Goal: Task Accomplishment & Management: Complete application form

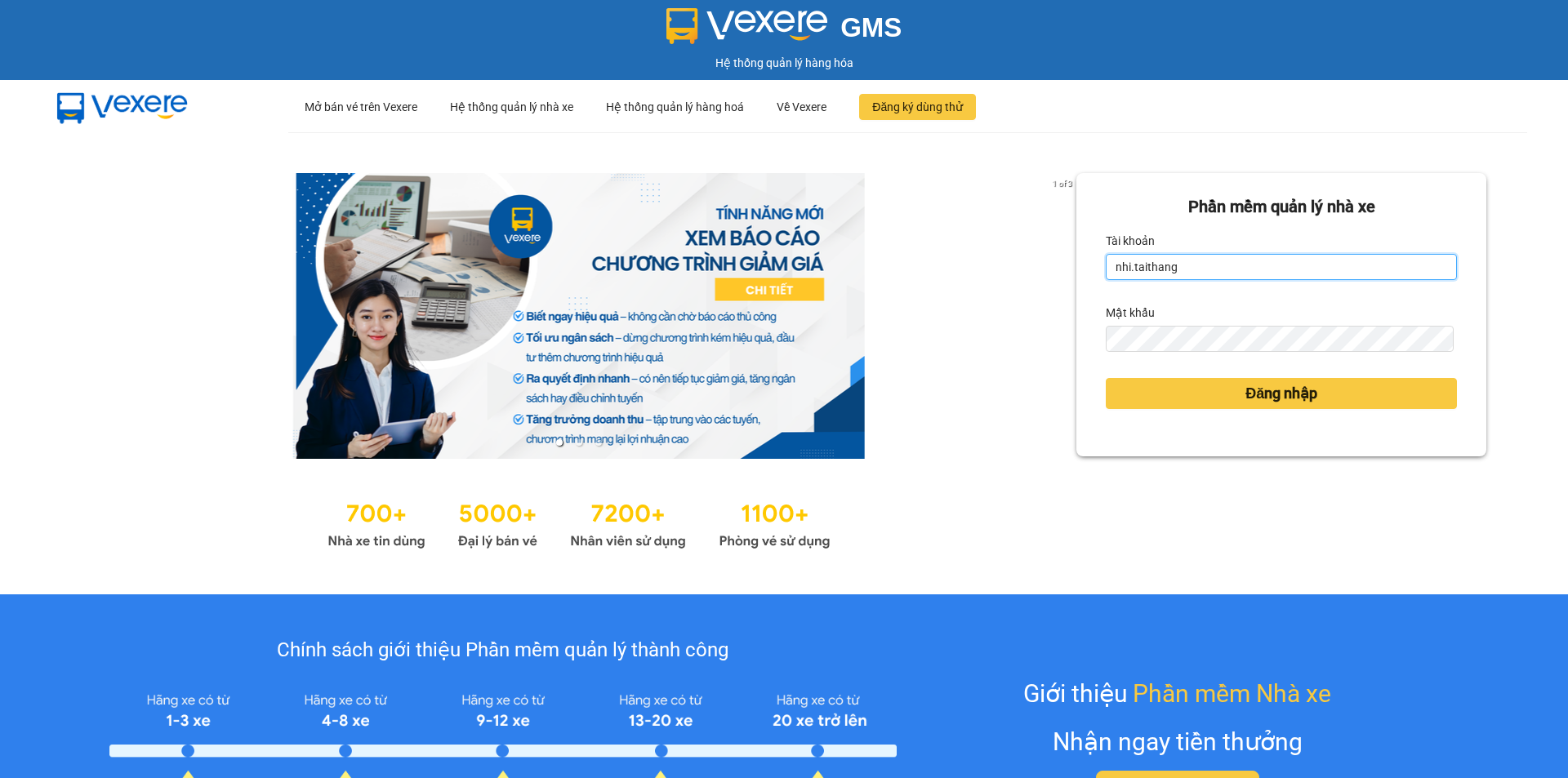
click at [1315, 263] on input "nhi.taithang" at bounding box center [1282, 267] width 352 height 26
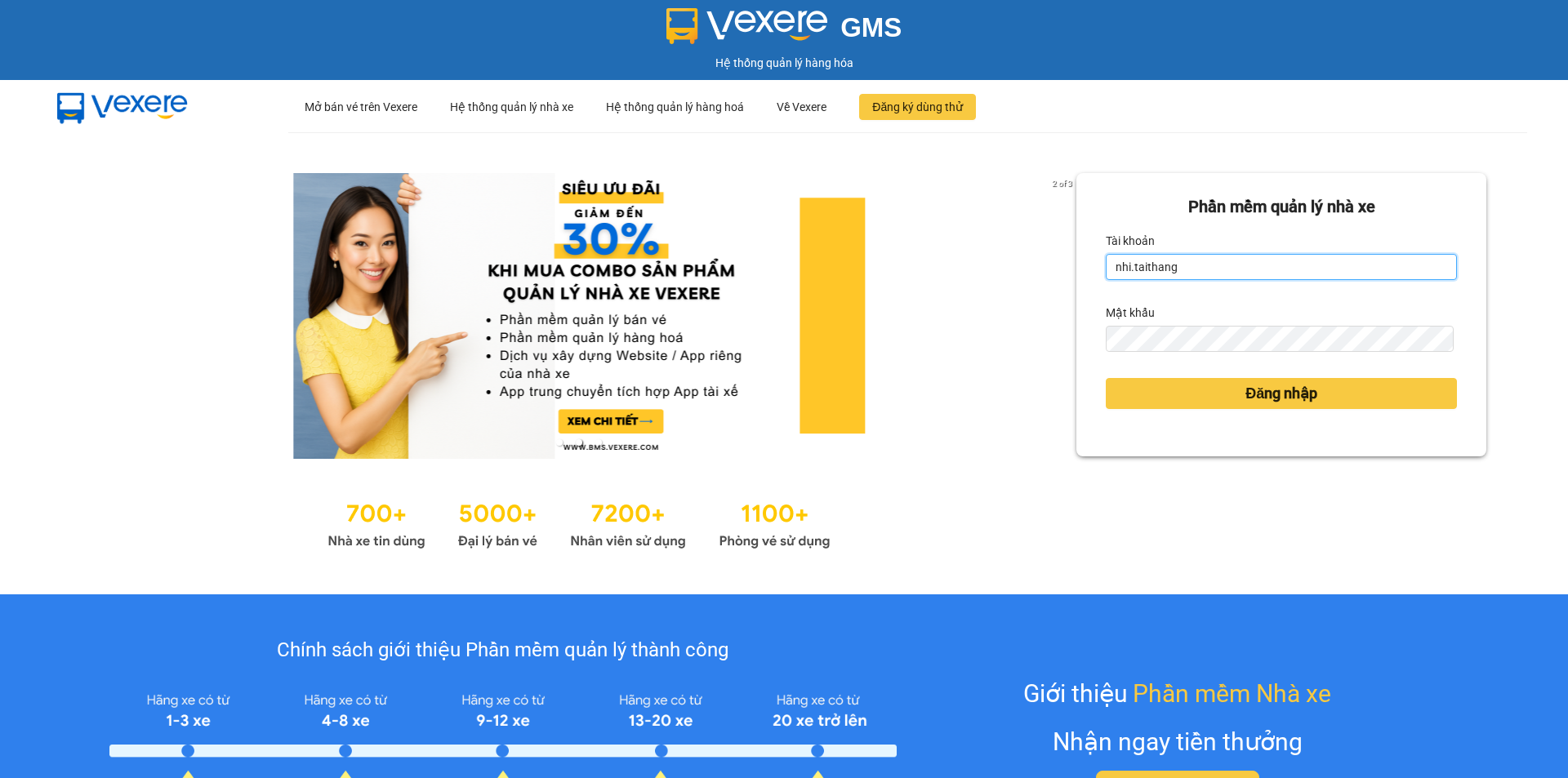
type input "ngoc.taithang"
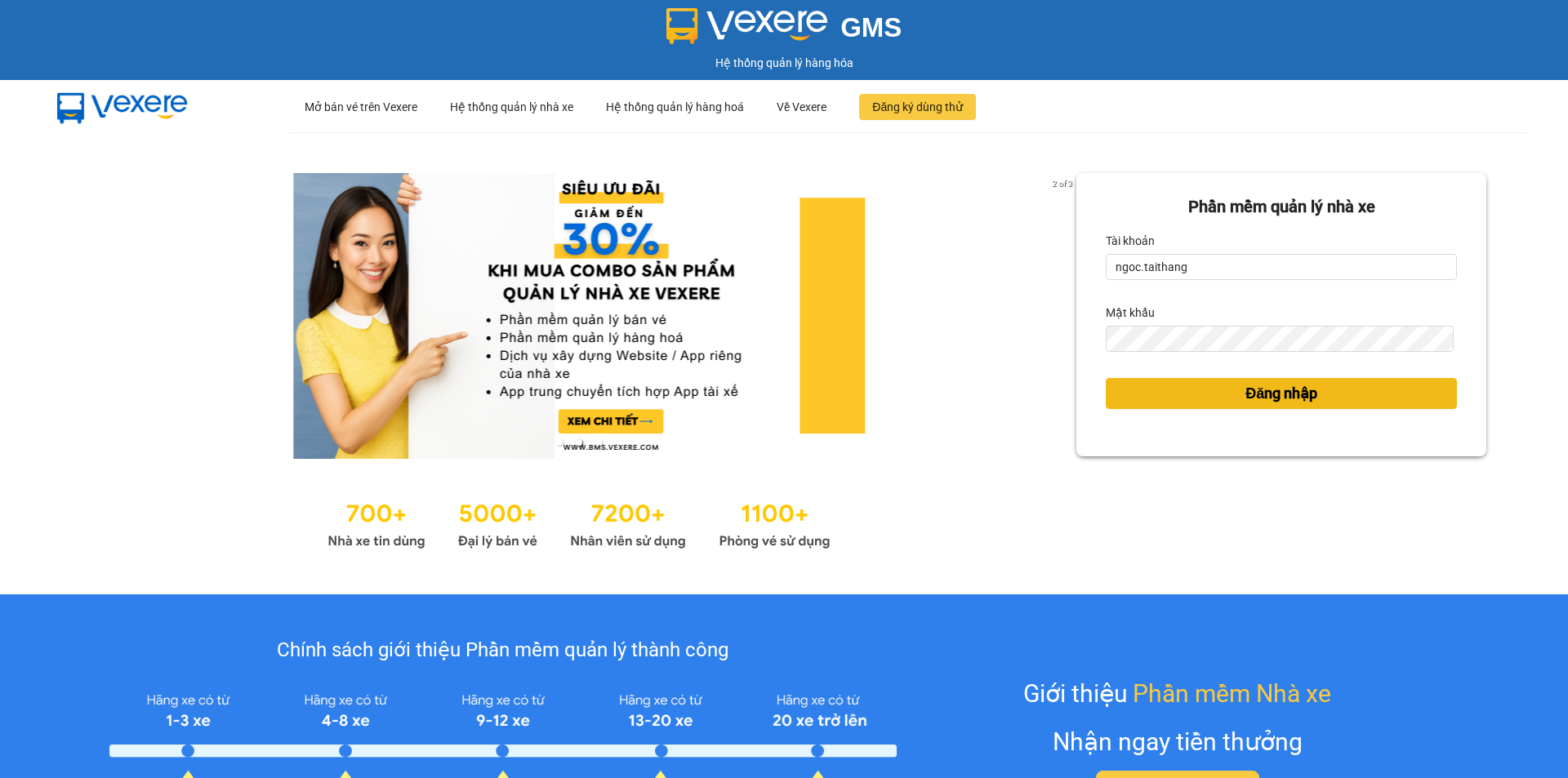
click at [1246, 396] on span "Đăng nhập" at bounding box center [1282, 394] width 72 height 23
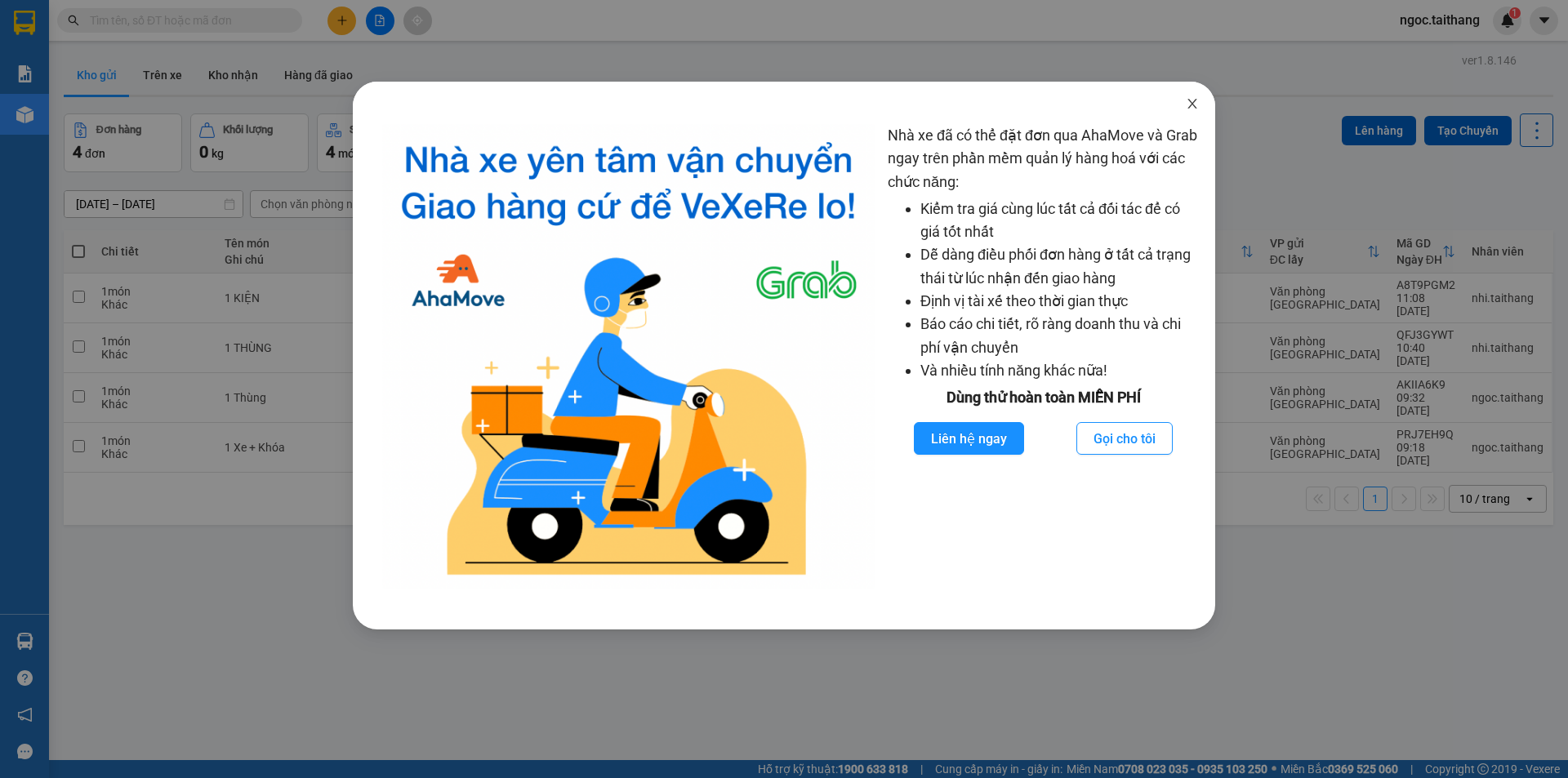
click at [1198, 110] on icon "close" at bounding box center [1193, 104] width 13 height 13
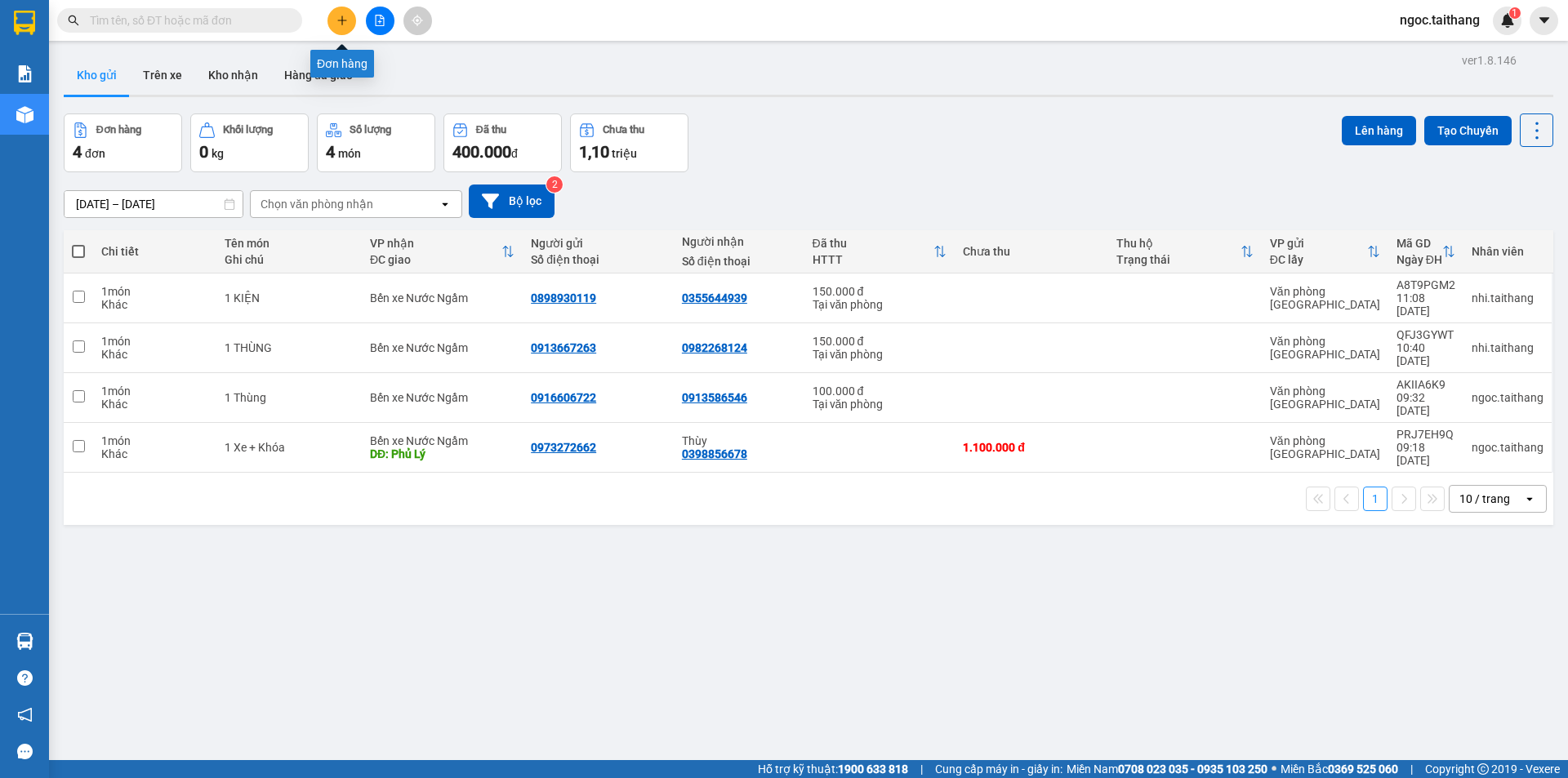
click at [350, 20] on button at bounding box center [342, 20] width 29 height 29
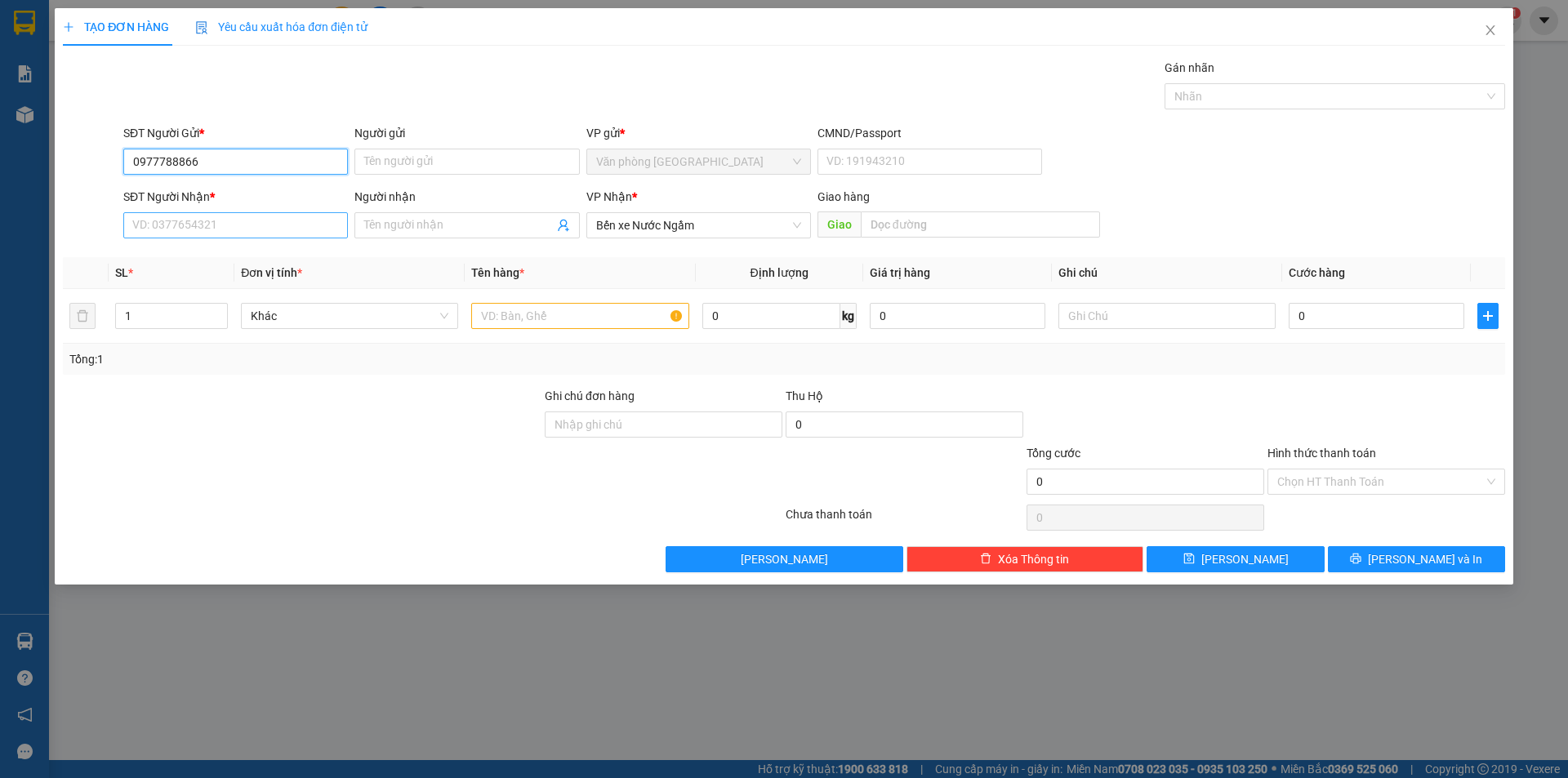
type input "0977788866"
click at [271, 221] on input "SĐT Người Nhận *" at bounding box center [235, 226] width 225 height 26
drag, startPoint x: 208, startPoint y: 162, endPoint x: 88, endPoint y: 157, distance: 120.1
click at [88, 157] on div "SĐT Người Gửi * 0977788866 0977788866 Người gửi Tên người gửi VP gửi * Văn phòn…" at bounding box center [784, 153] width 1445 height 57
click at [145, 227] on input "SĐT Người Nhận *" at bounding box center [235, 226] width 225 height 26
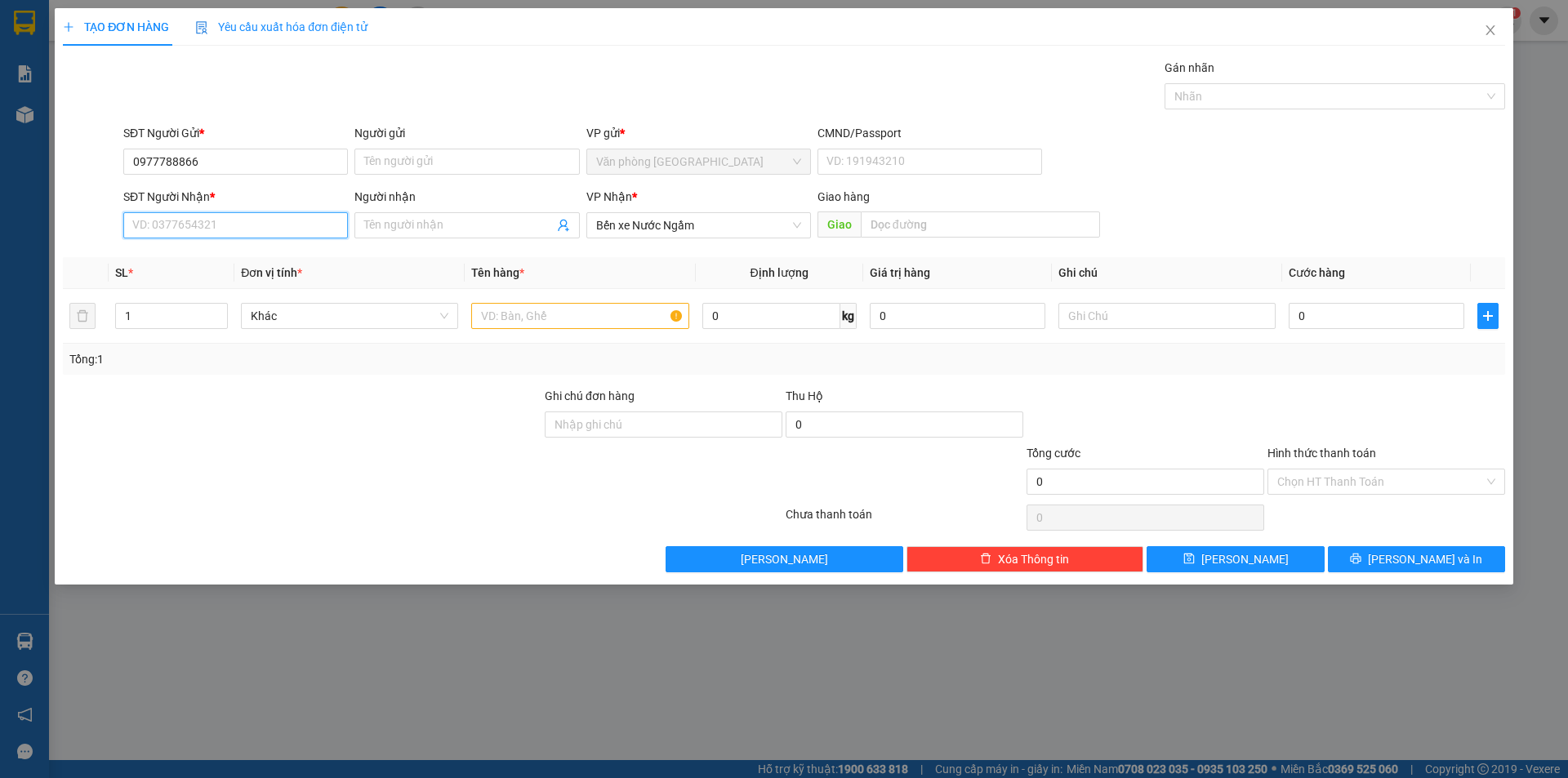
paste input "0977788866"
type input "0977788866"
click at [517, 319] on input "text" at bounding box center [580, 316] width 217 height 26
type input "1 Xop + 1 Thung giay"
click at [1329, 315] on input "0" at bounding box center [1376, 316] width 176 height 26
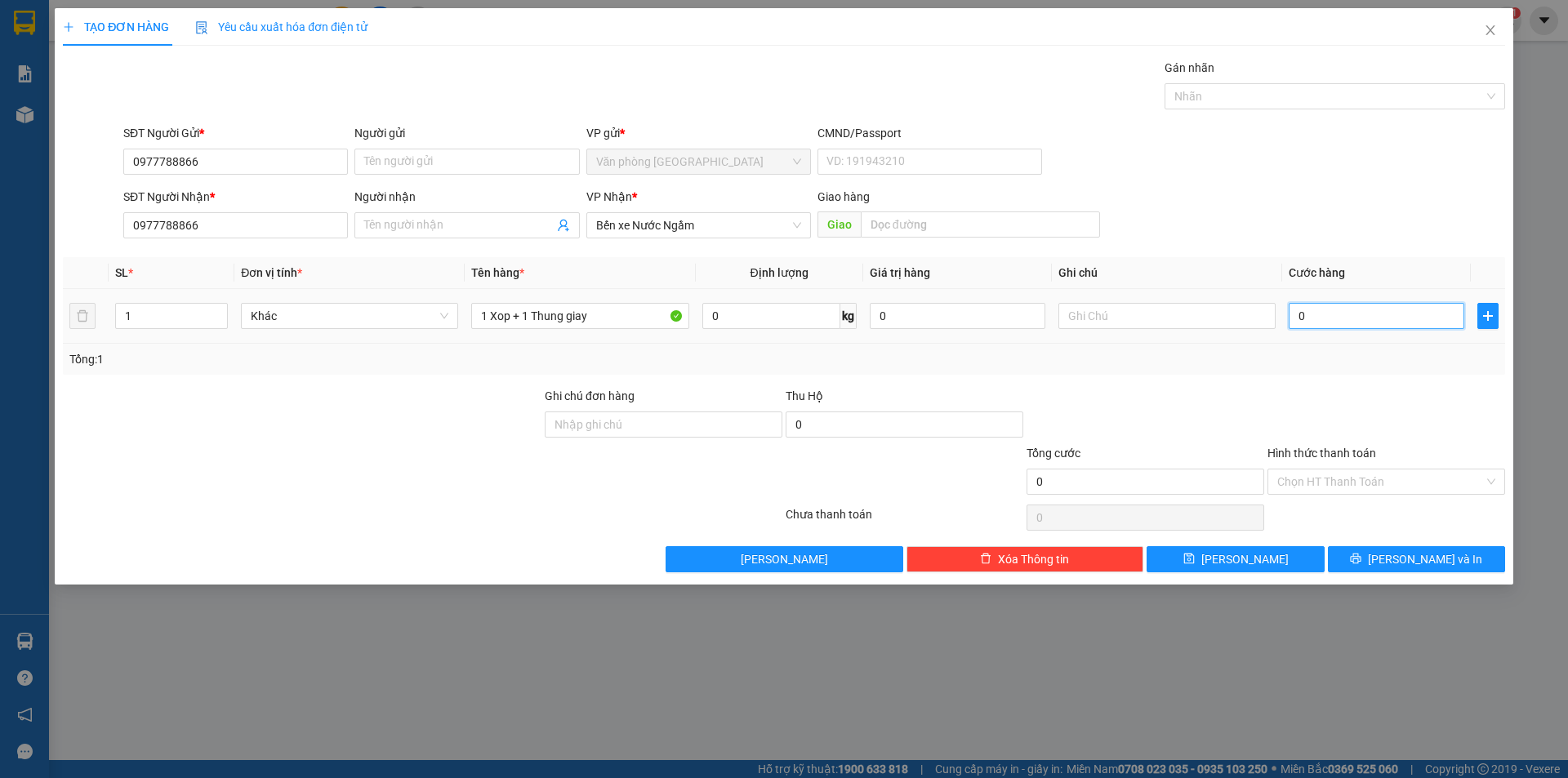
type input "004"
type input "4"
type input "0.045"
type input "45"
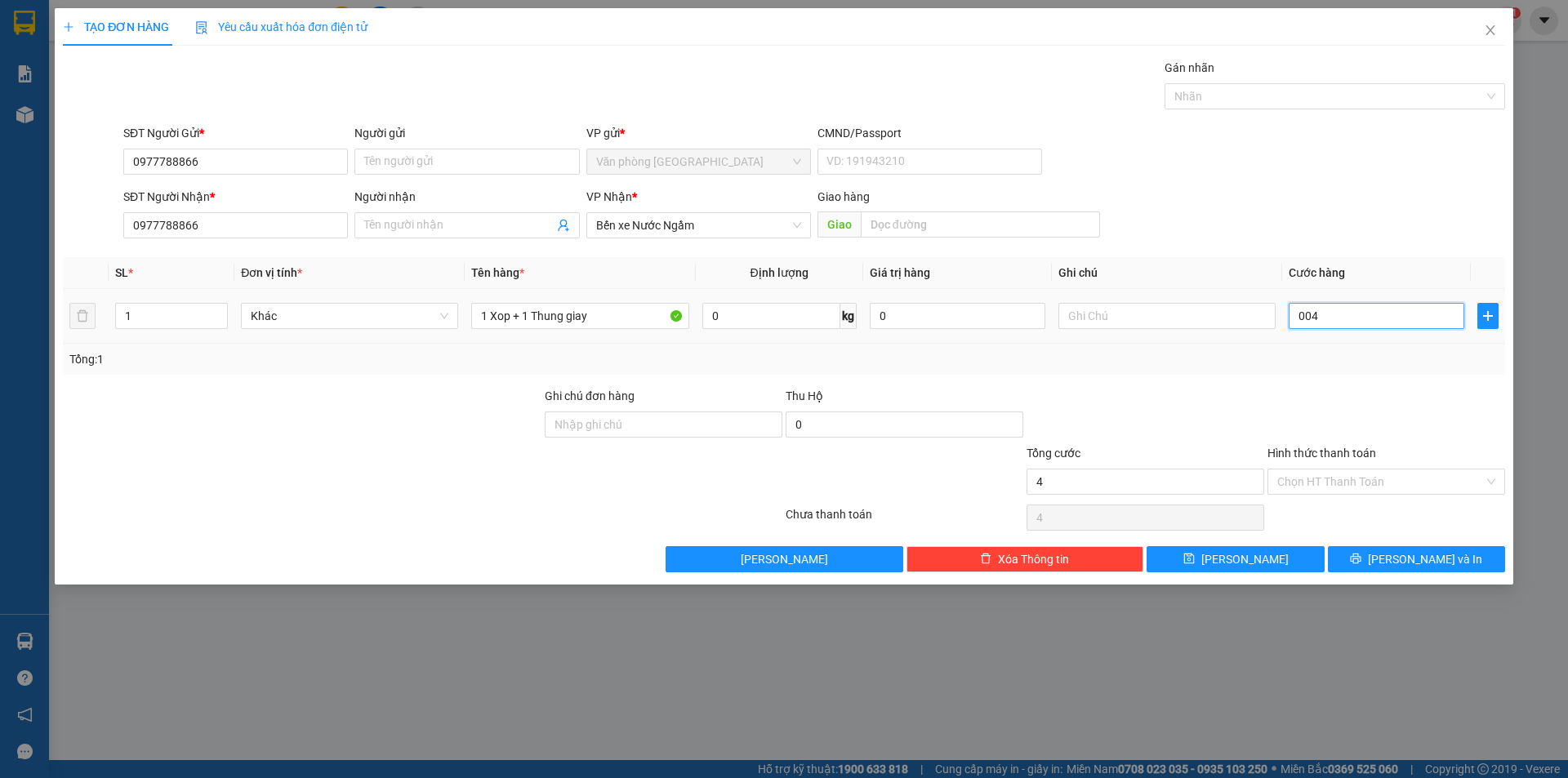
type input "45"
type input "00.450"
type input "450"
type input "450.000"
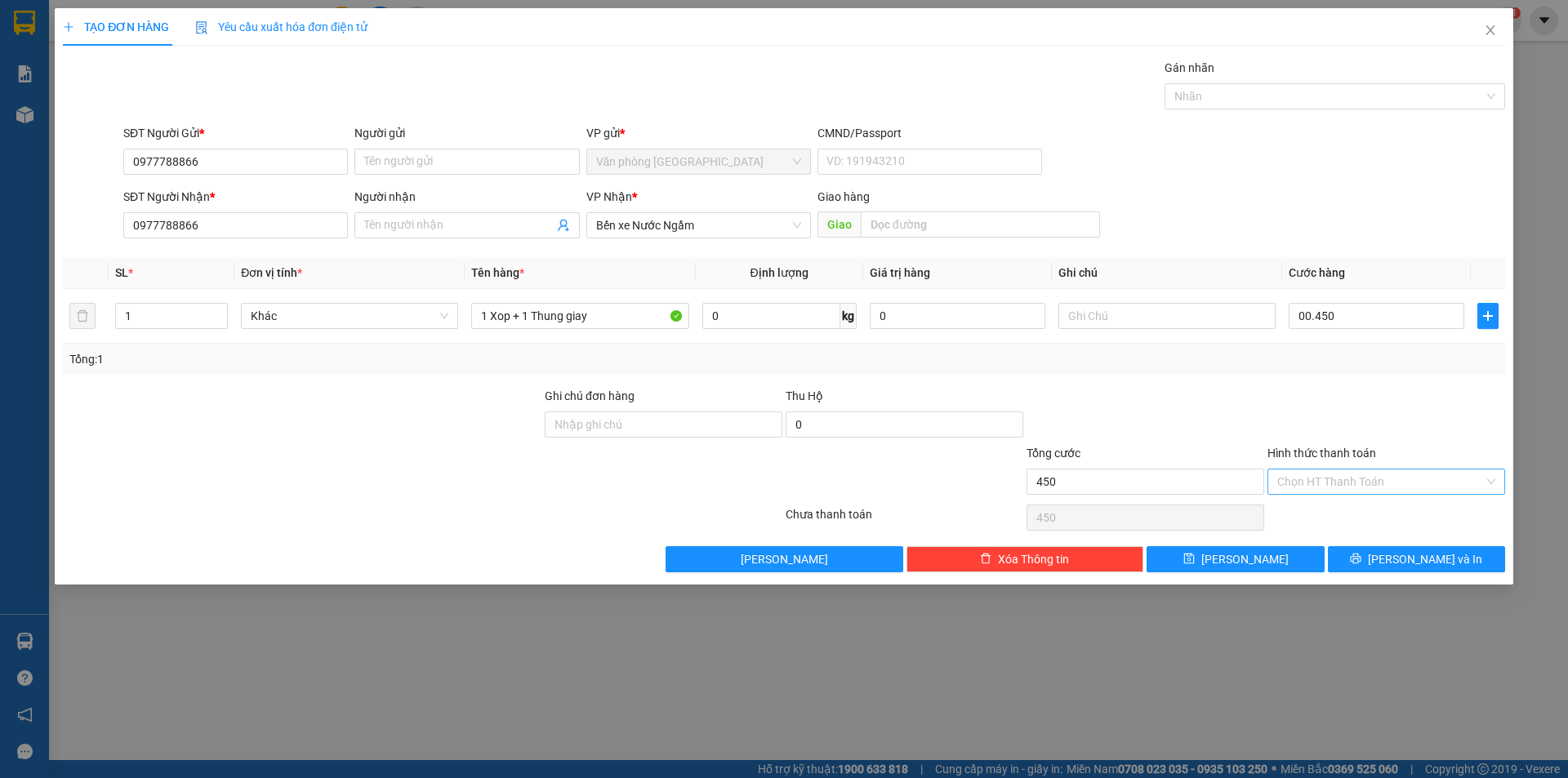
type input "450.000"
click at [1432, 476] on input "Hình thức thanh toán" at bounding box center [1381, 481] width 207 height 25
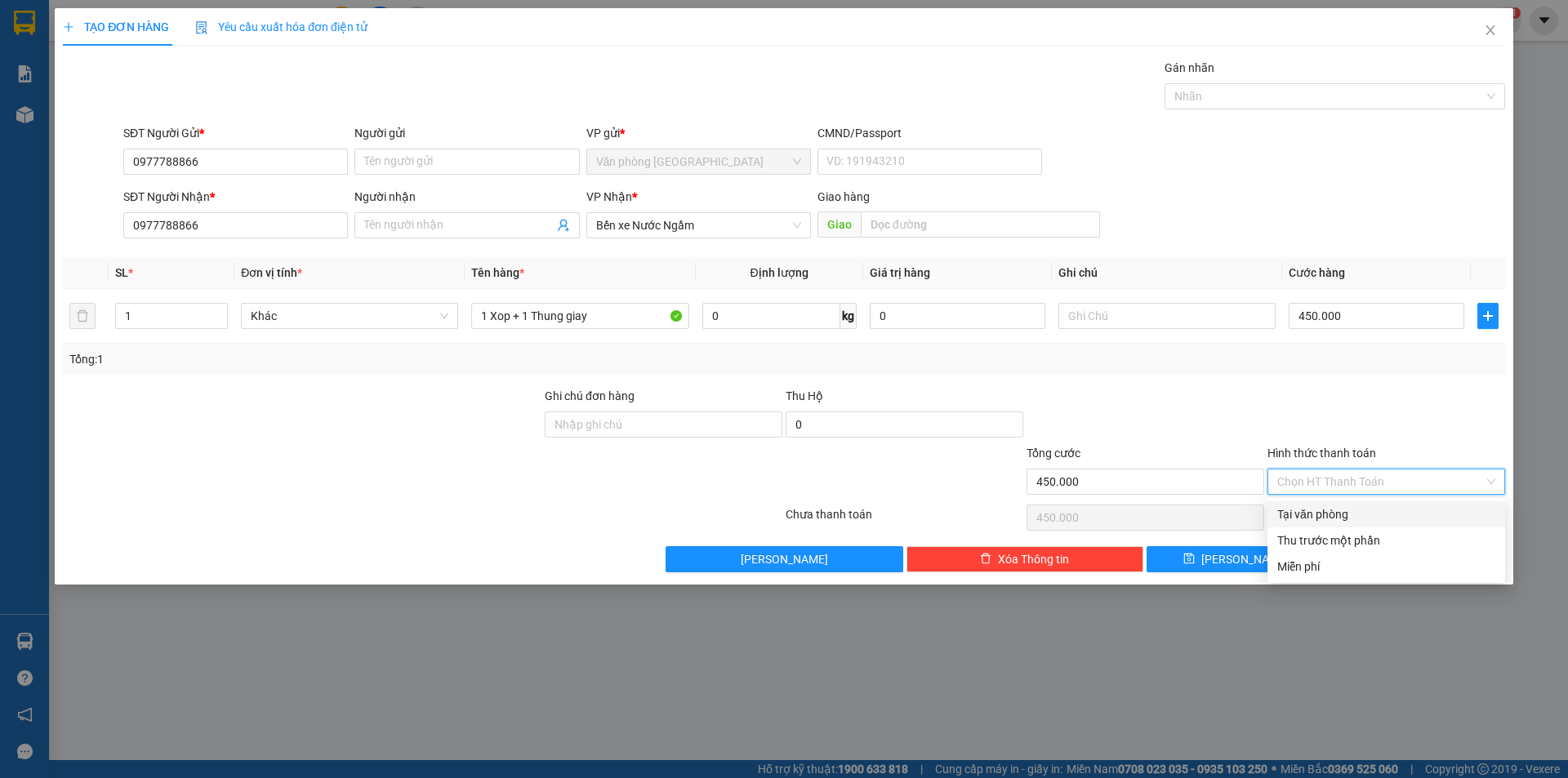
click at [1296, 511] on div "Tại văn phòng" at bounding box center [1387, 514] width 218 height 18
type input "0"
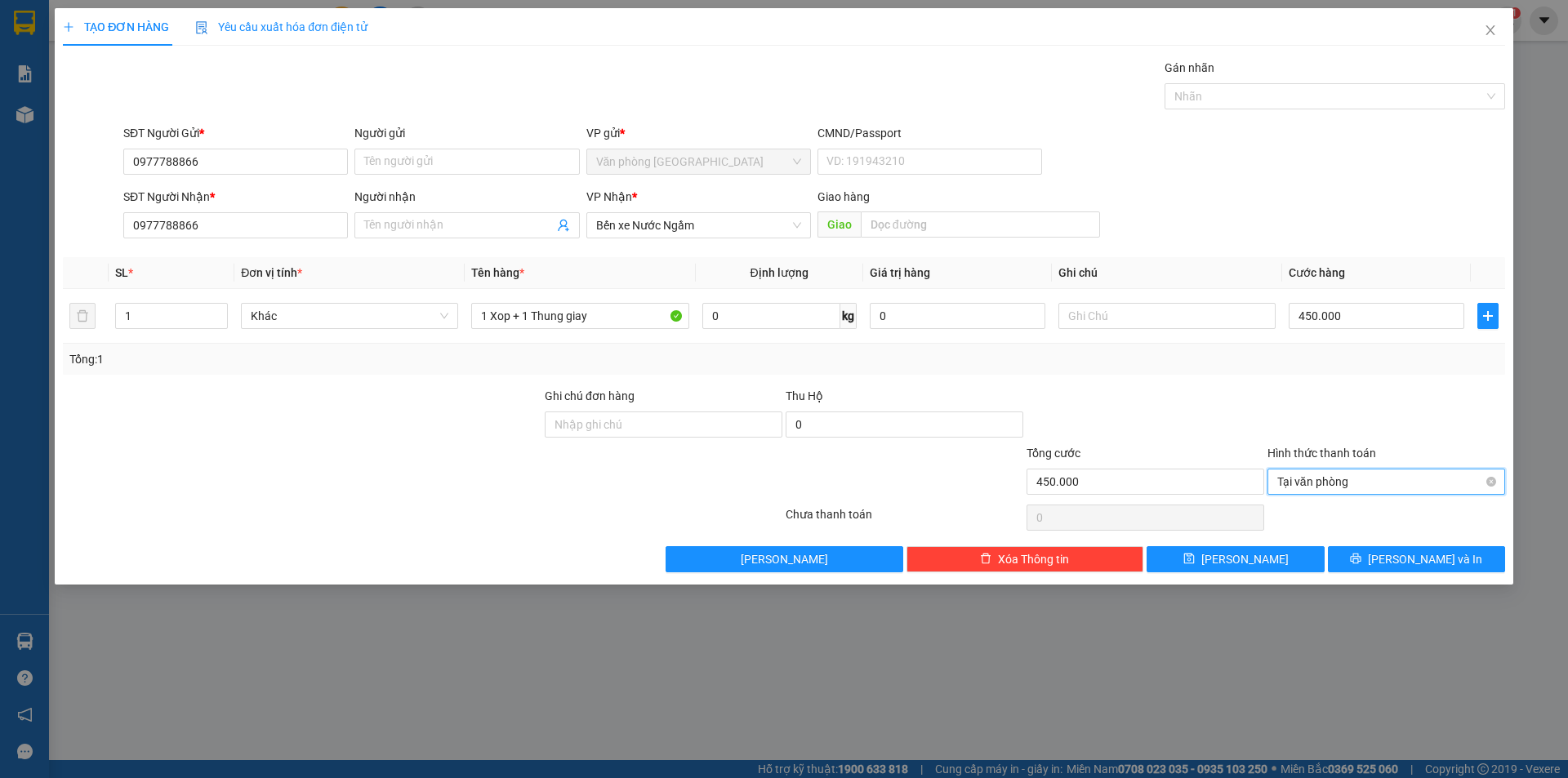
click at [1389, 487] on span "Tại văn phòng" at bounding box center [1387, 481] width 218 height 25
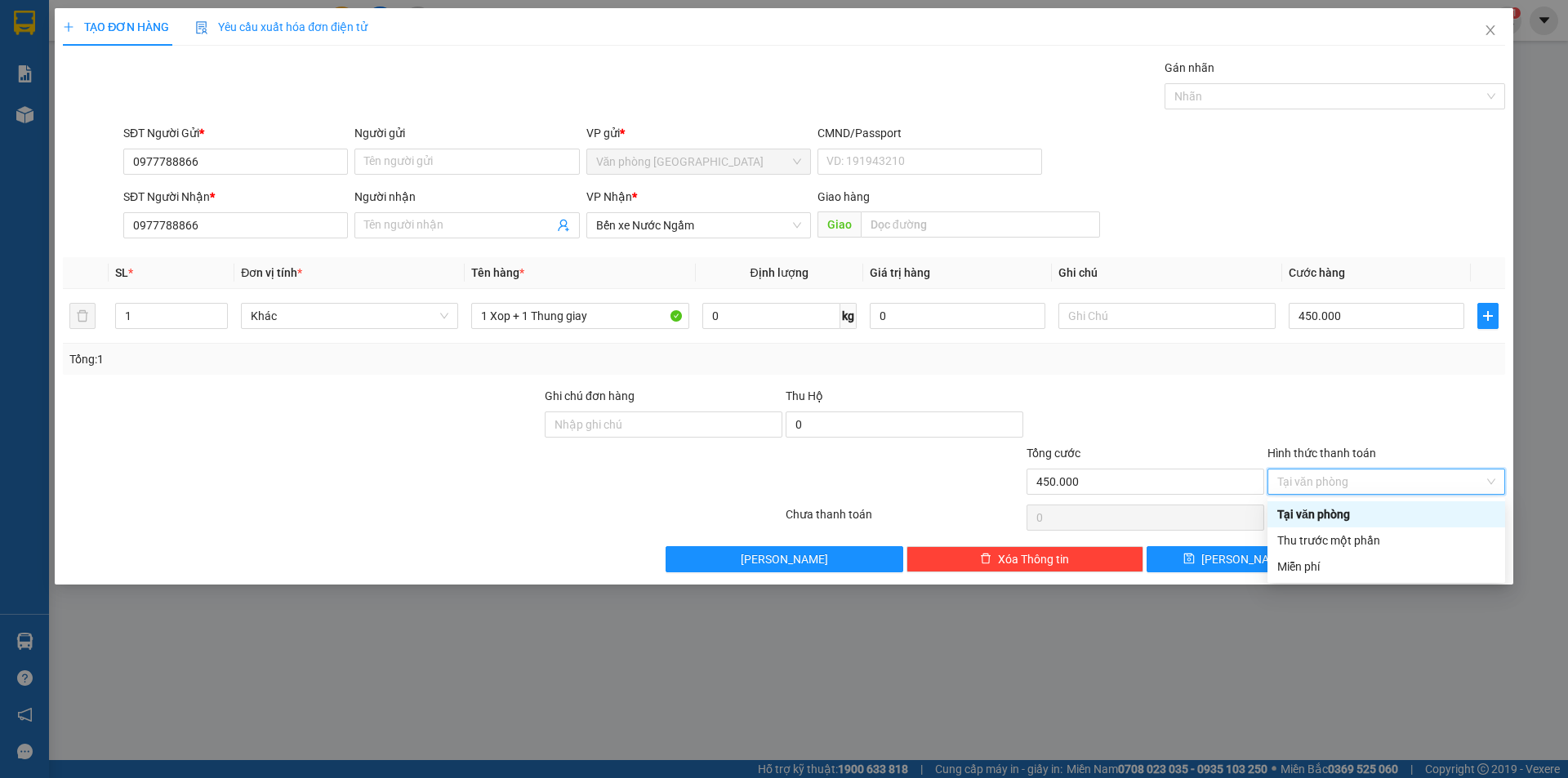
click at [1323, 516] on div "Tại văn phòng" at bounding box center [1387, 514] width 218 height 18
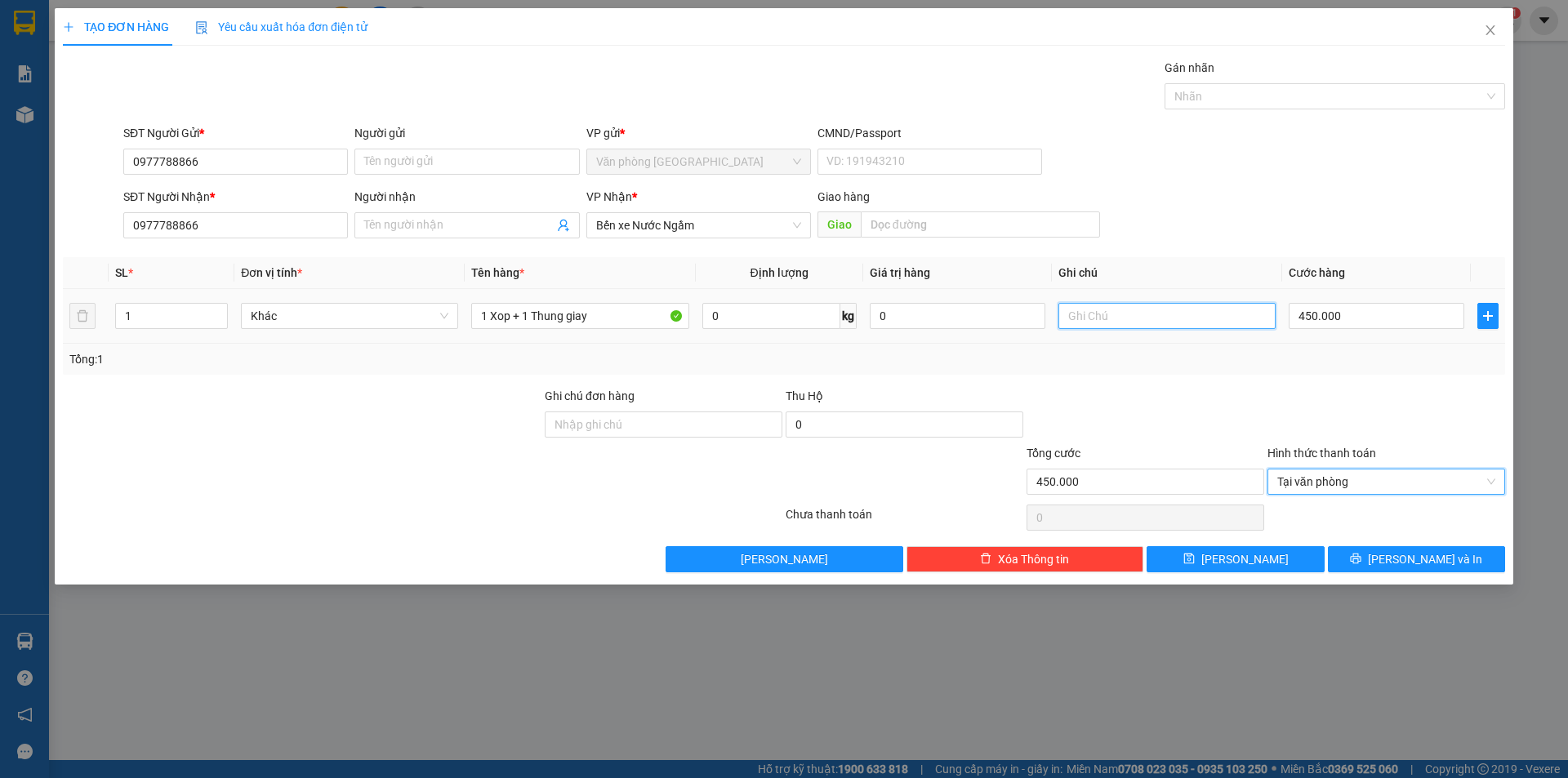
click at [1139, 315] on input "text" at bounding box center [1167, 316] width 217 height 26
type input "Ck"
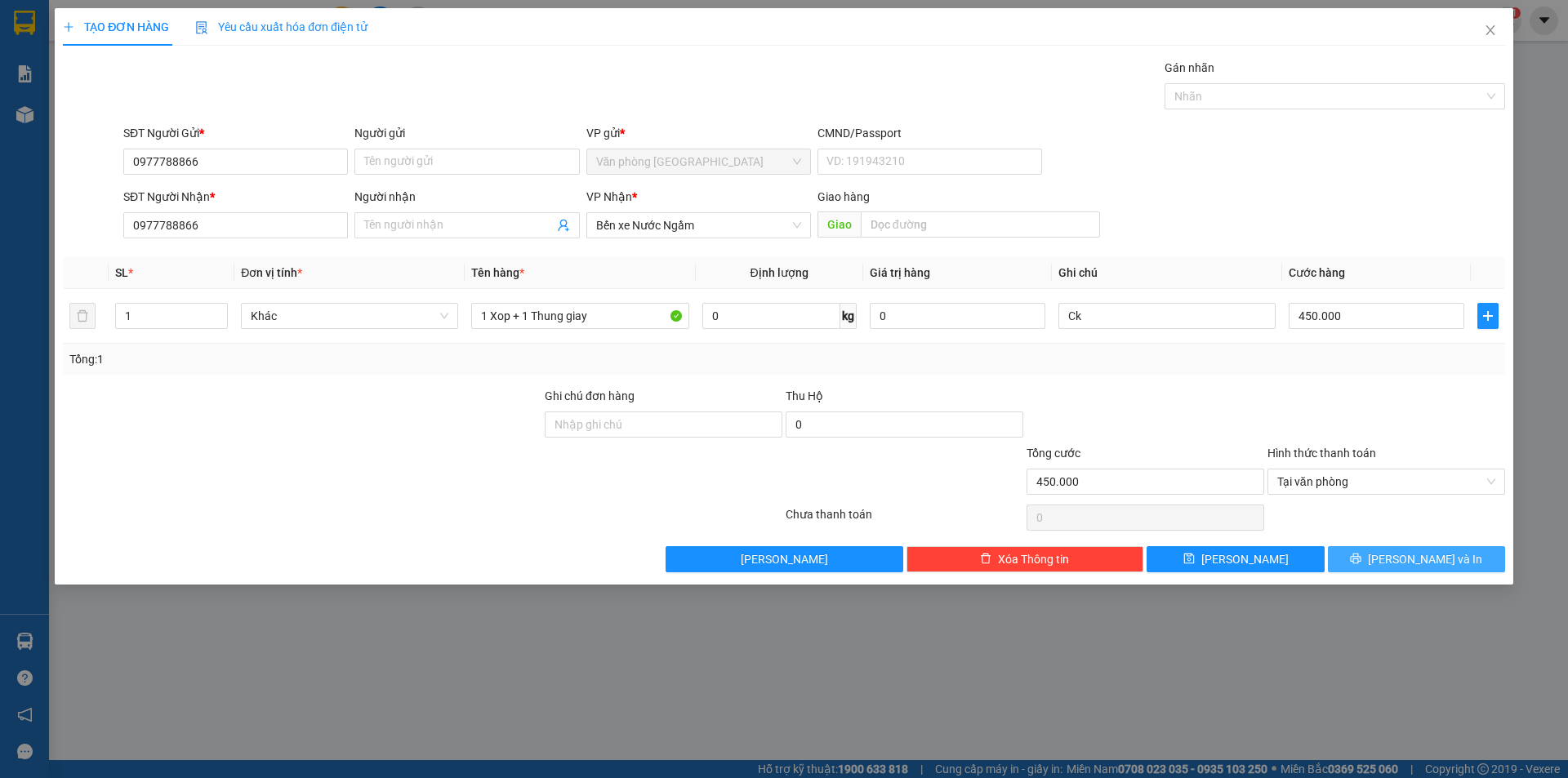
click at [1371, 548] on button "[PERSON_NAME] và In" at bounding box center [1416, 559] width 177 height 26
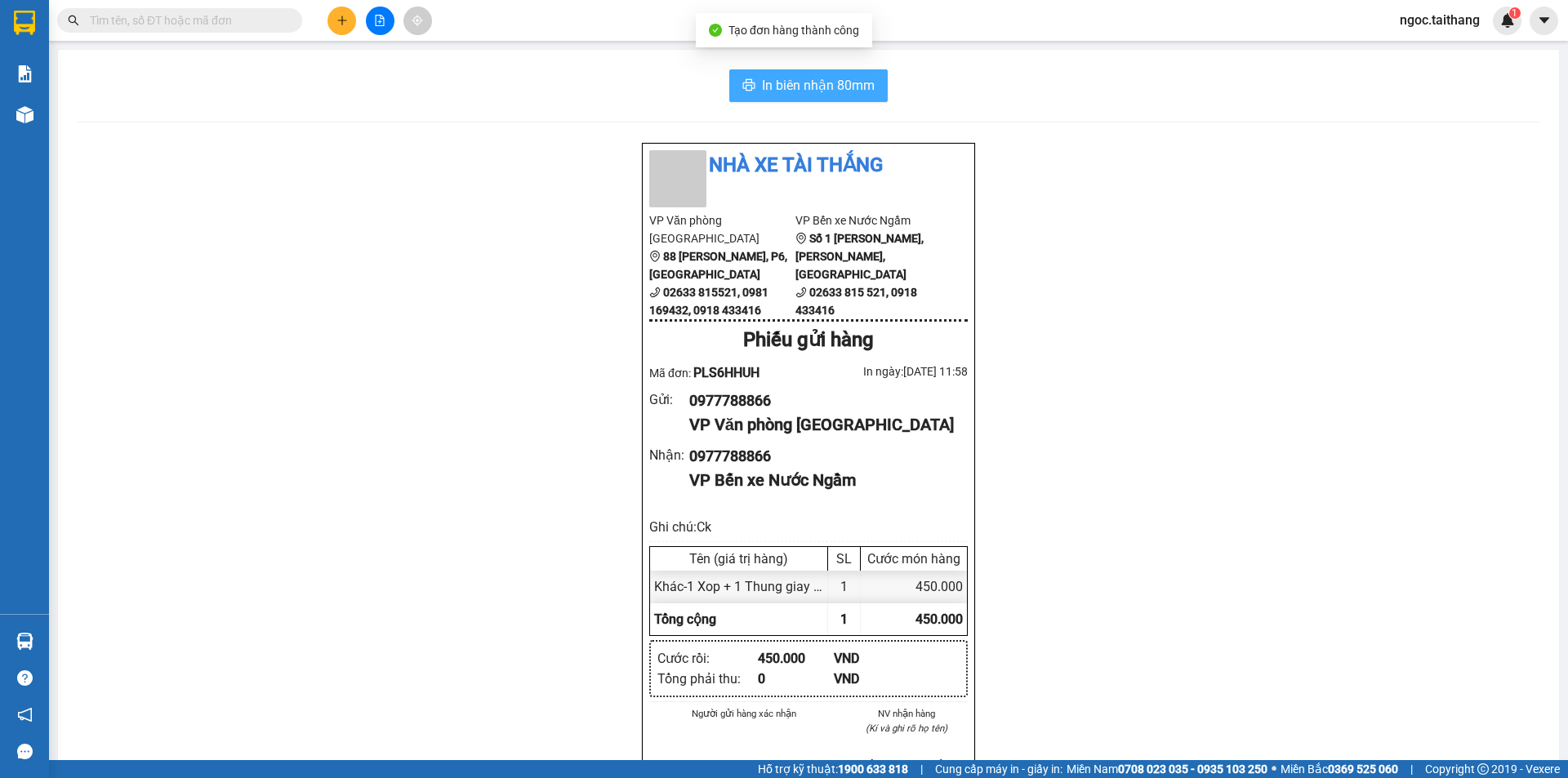
click at [816, 86] on span "In biên nhận 80mm" at bounding box center [818, 85] width 113 height 20
